Goal: Obtain resource: Obtain resource

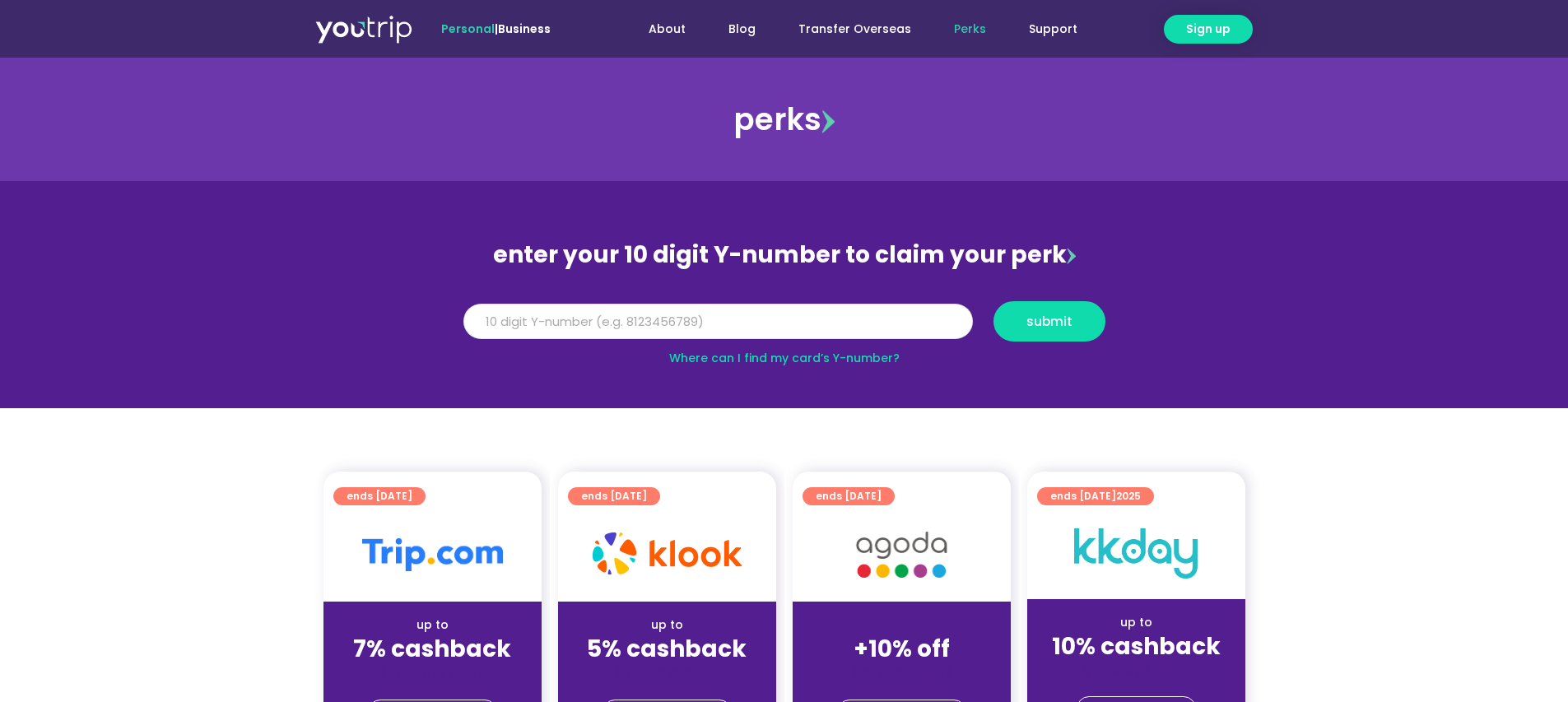
click at [672, 330] on input "Y Number" at bounding box center [718, 321] width 510 height 36
type input "8888888888"
click at [993, 301] on button "submit" at bounding box center [1049, 321] width 112 height 40
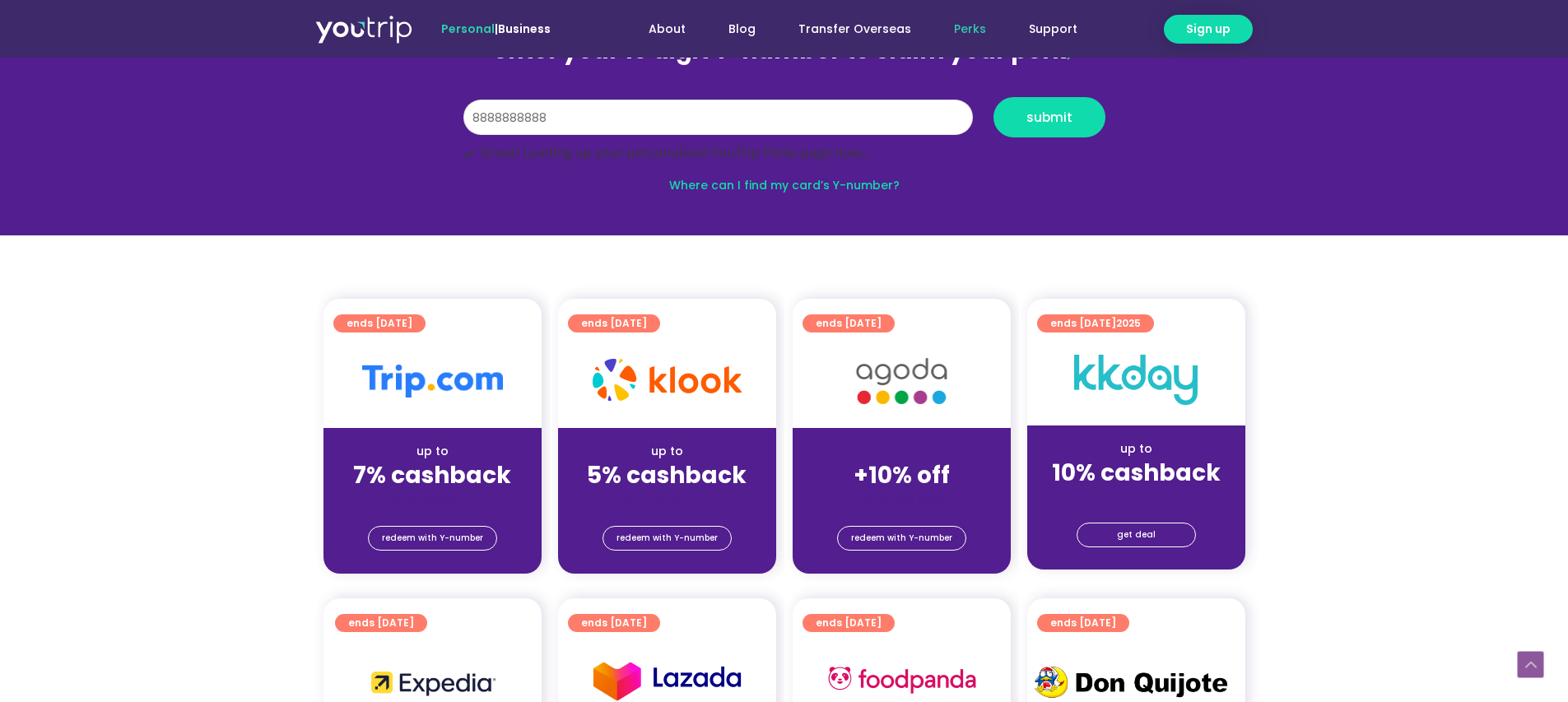
scroll to position [275, 0]
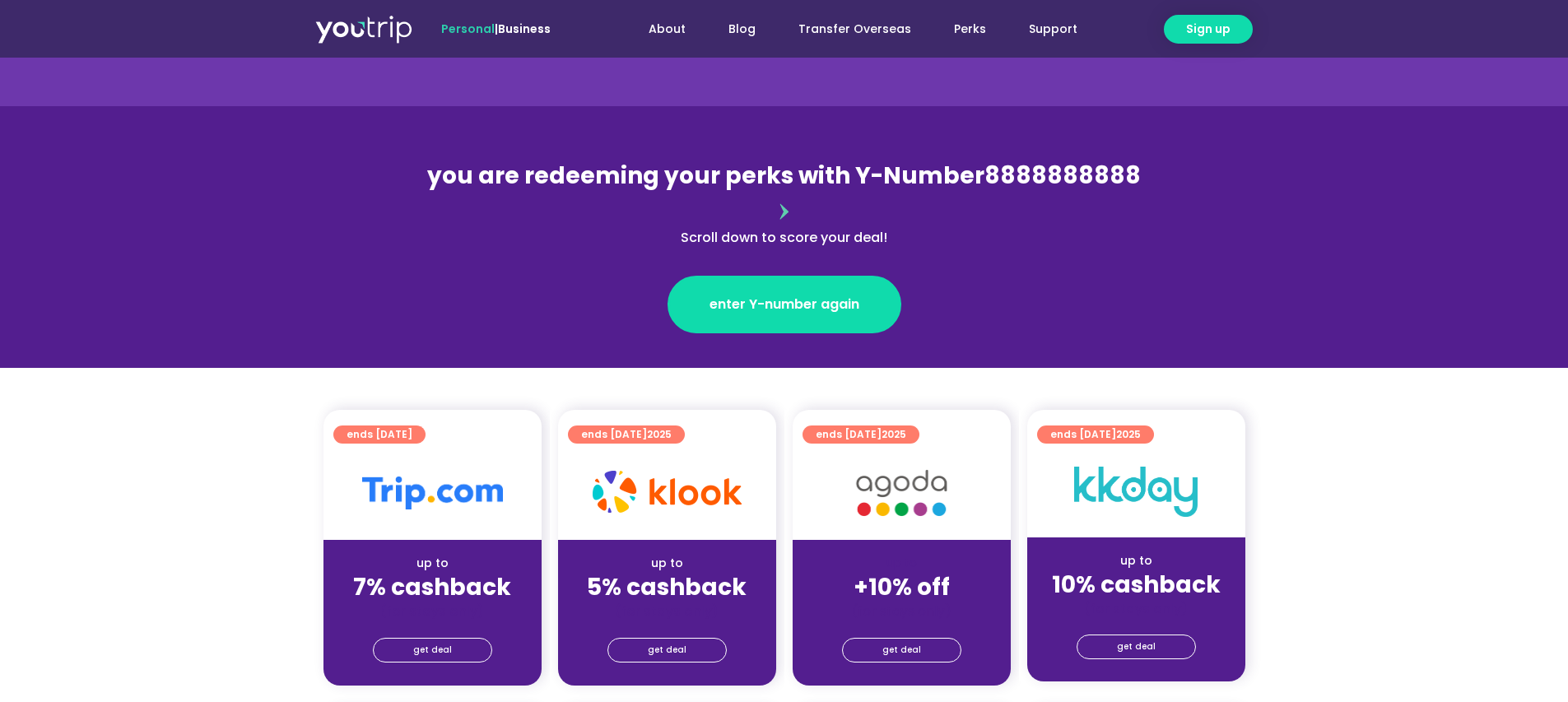
scroll to position [273, 0]
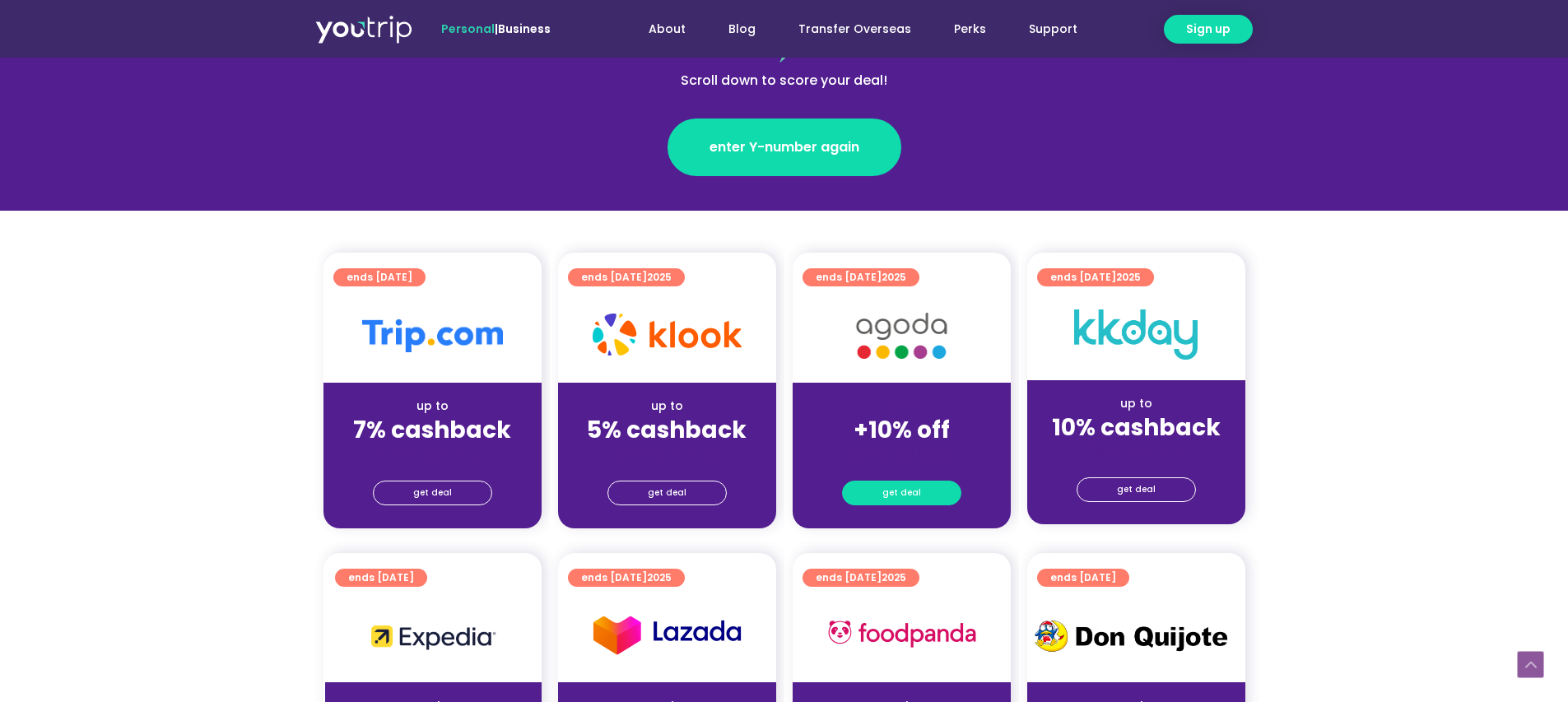
click at [926, 481] on link "get deal" at bounding box center [902, 493] width 119 height 24
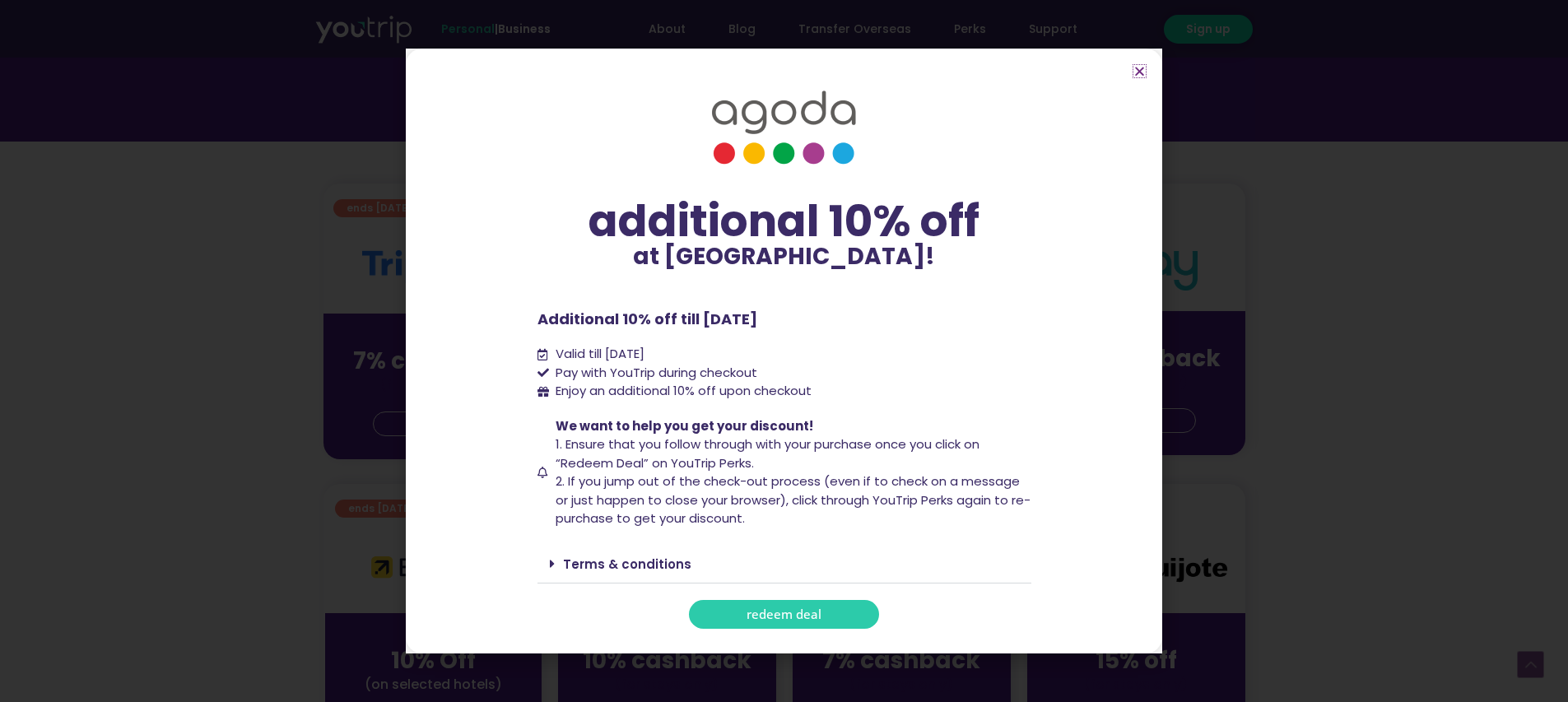
scroll to position [80, 0]
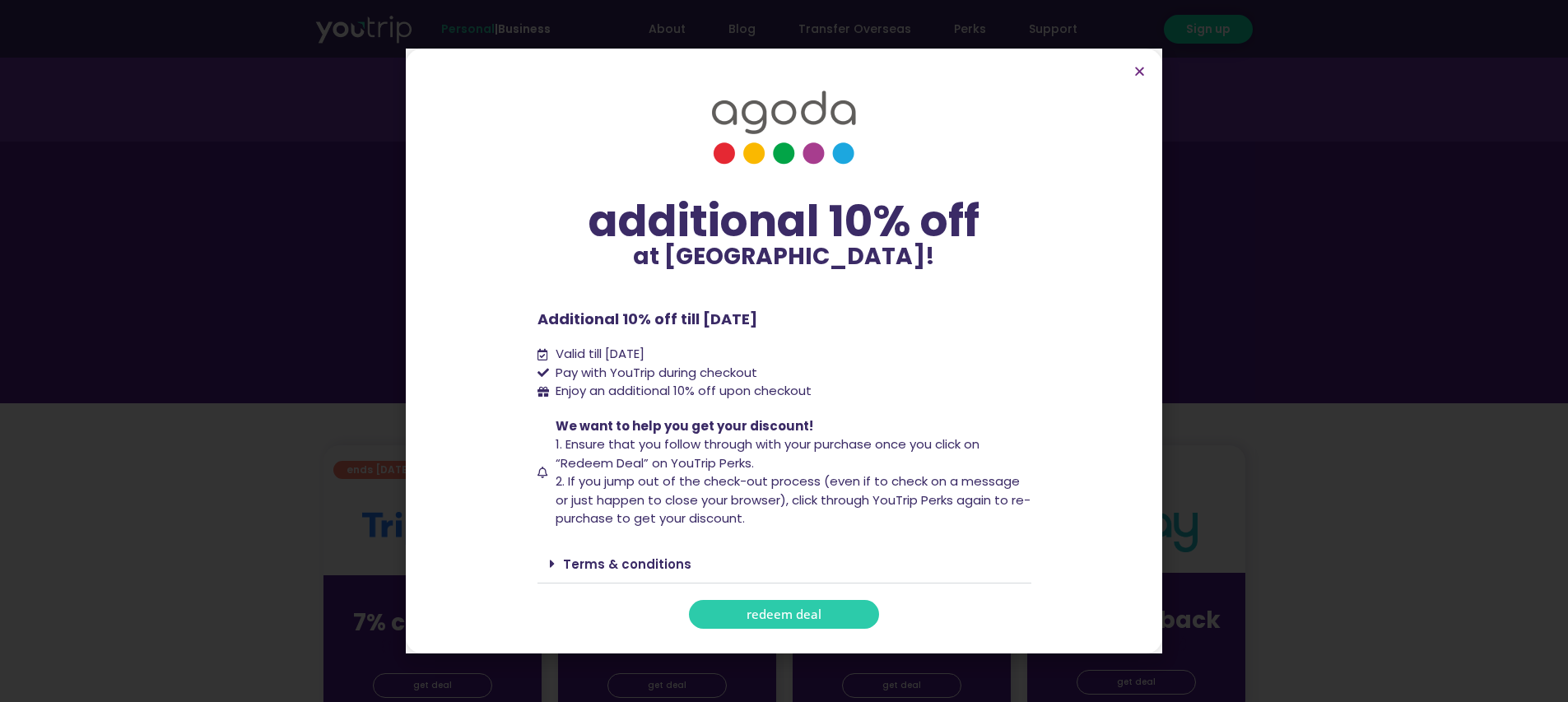
click at [1139, 61] on section "additional 10% off at [GEOGRAPHIC_DATA]! additional 10% off at [GEOGRAPHIC_DATA…" at bounding box center [784, 351] width 756 height 605
click at [1136, 68] on icon "Close" at bounding box center [1139, 71] width 12 height 12
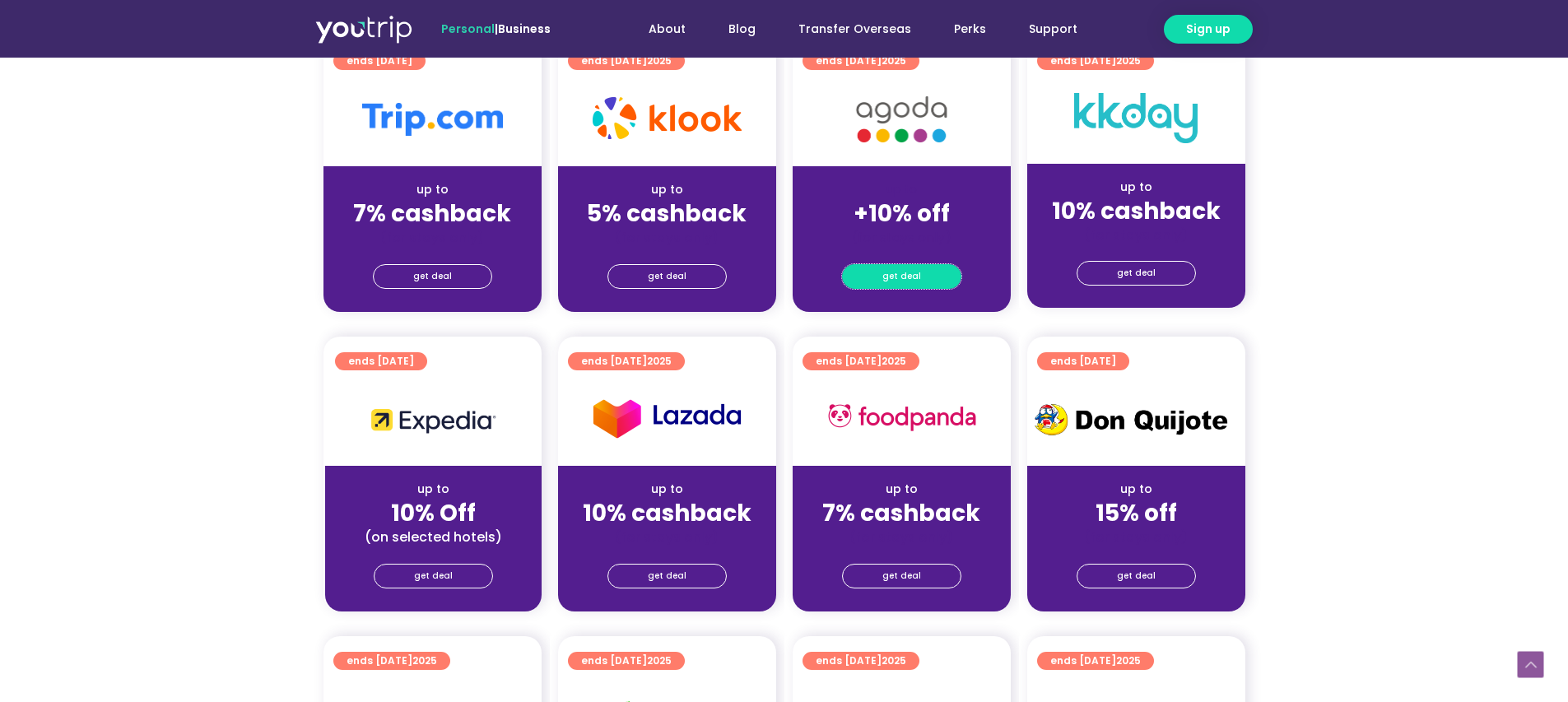
scroll to position [644, 0]
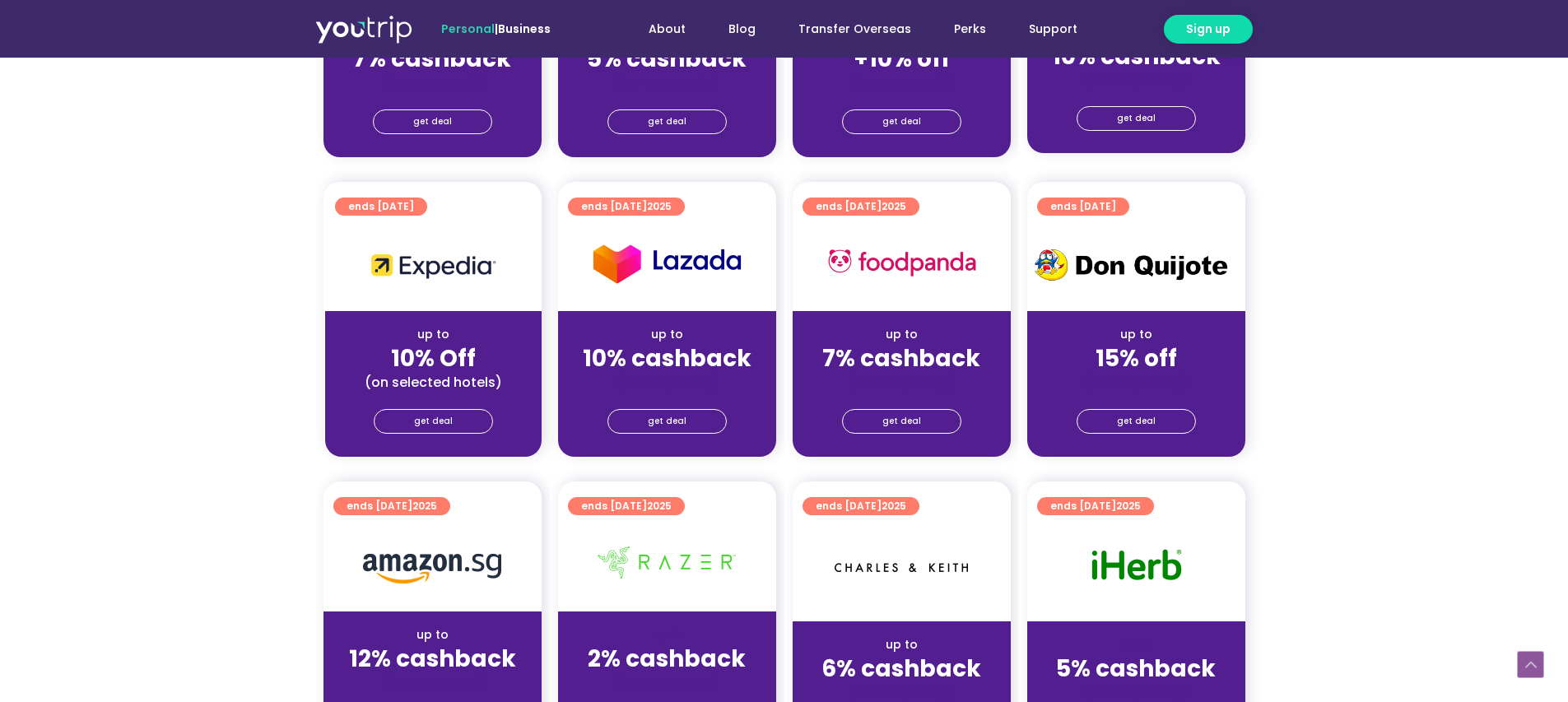
click at [1426, 272] on section "ends 31 Dec 2025 up to 10% Off (on selected hotels) get deal ends 31 Dec 2025 u…" at bounding box center [784, 330] width 1568 height 295
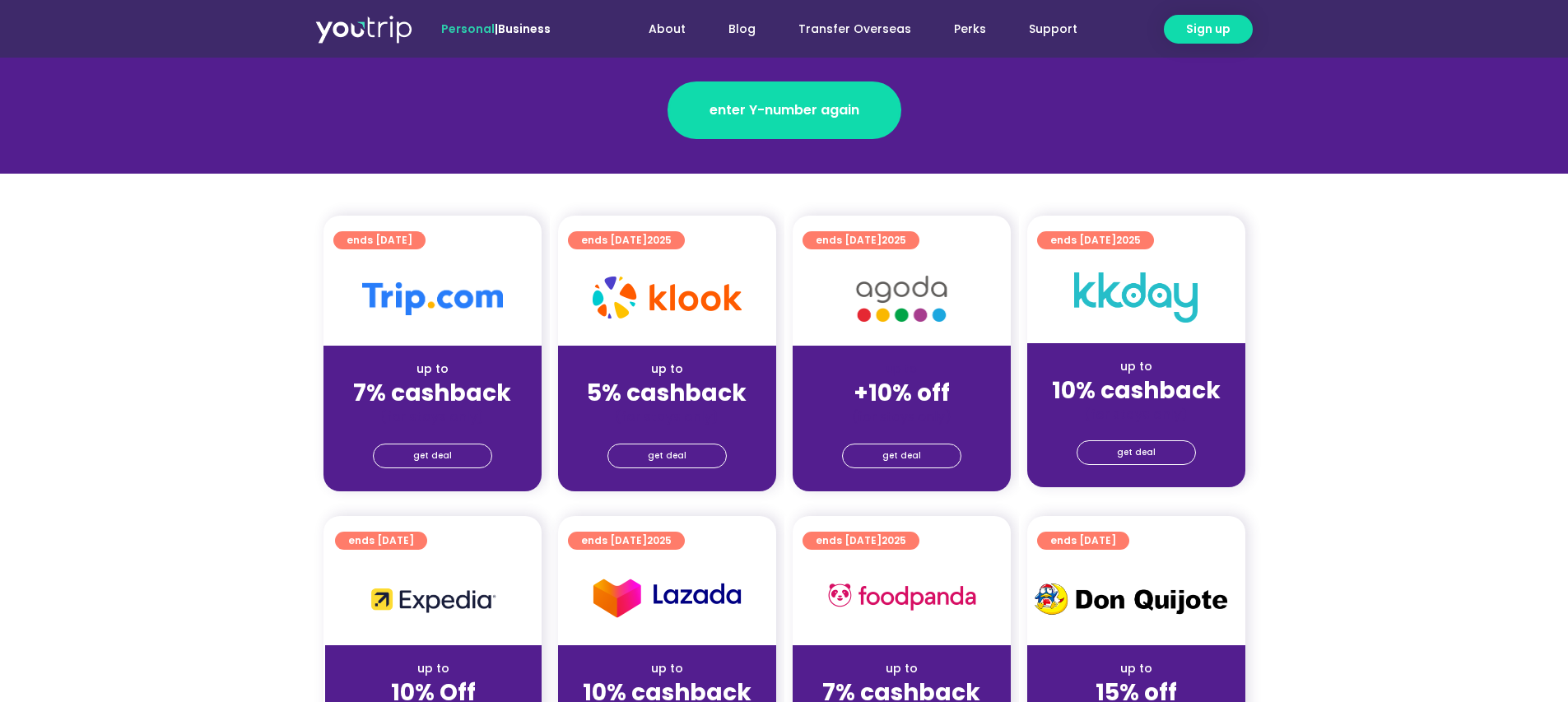
scroll to position [0, 0]
